Goal: Find specific page/section: Find specific page/section

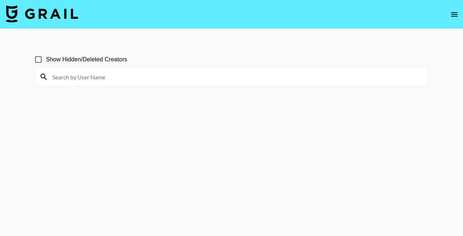
click at [108, 77] on input at bounding box center [235, 77] width 375 height 12
click at [174, 78] on input at bounding box center [235, 77] width 375 height 12
click at [181, 111] on section "Show Hidden/Deleted Creators" at bounding box center [231, 135] width 393 height 179
click at [94, 76] on input at bounding box center [235, 77] width 375 height 12
type input "gifting"
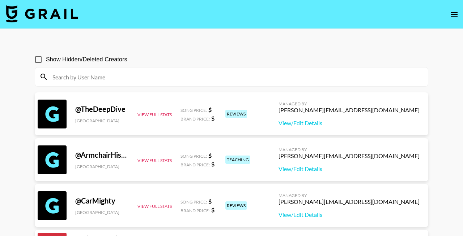
click at [102, 76] on input at bounding box center [235, 77] width 375 height 12
paste input "jennyboba"
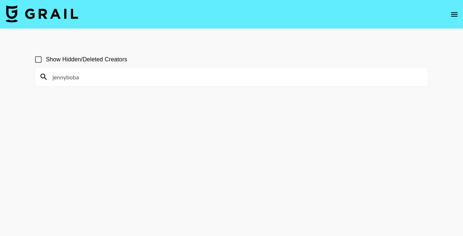
type input "jennyboba"
click at [41, 59] on input "Show Hidden/Deleted Creators" at bounding box center [38, 59] width 15 height 15
checkbox input "true"
